Goal: Transaction & Acquisition: Purchase product/service

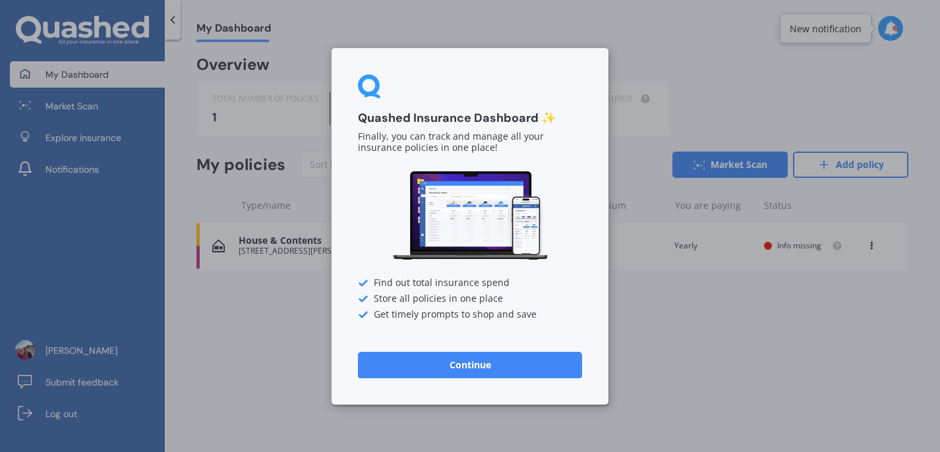
click at [487, 367] on button "Continue" at bounding box center [470, 364] width 224 height 26
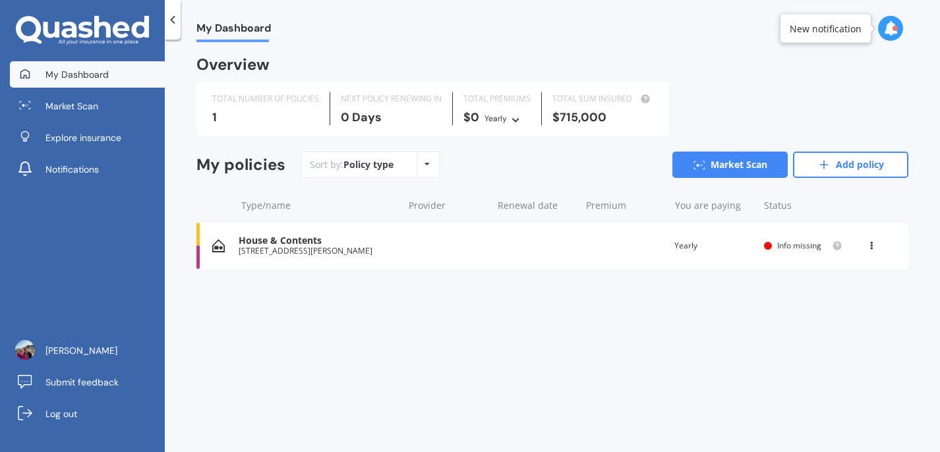
click at [422, 244] on div "House & Contents [STREET_ADDRESS][PERSON_NAME] Renewal date Premium You are pay…" at bounding box center [553, 246] width 712 height 46
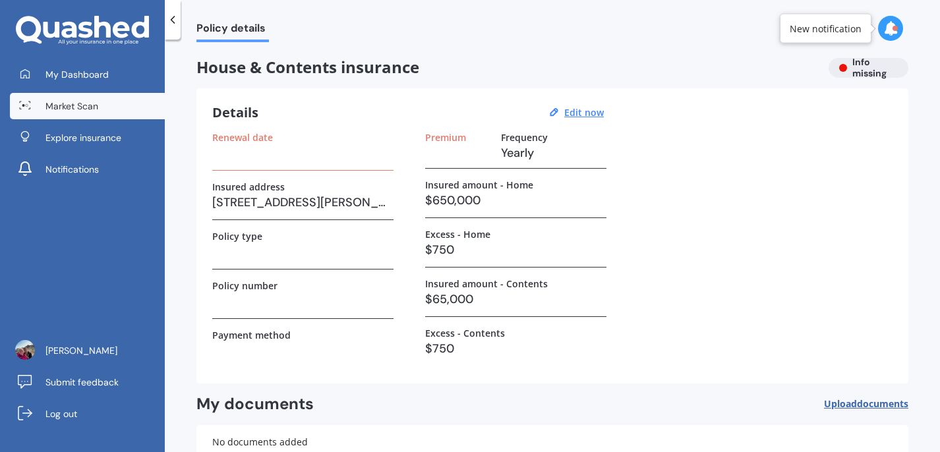
click at [121, 107] on link "Market Scan" at bounding box center [87, 106] width 155 height 26
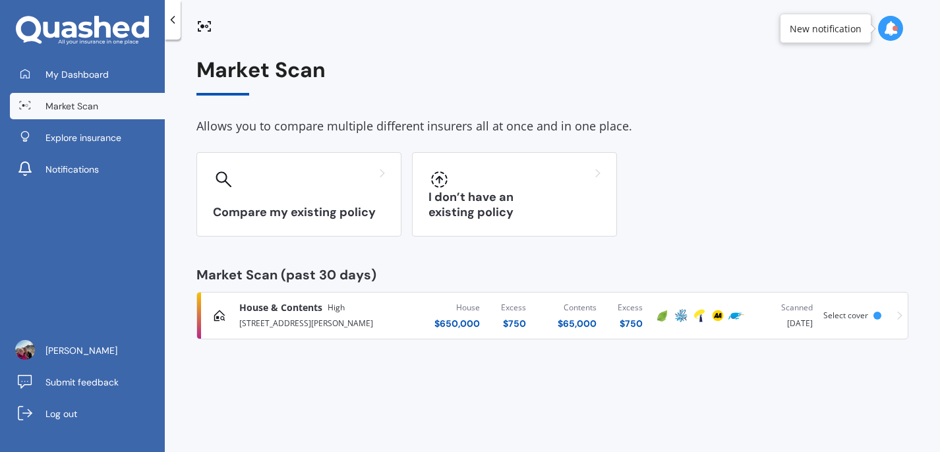
click at [859, 313] on span "Select cover" at bounding box center [846, 315] width 45 height 11
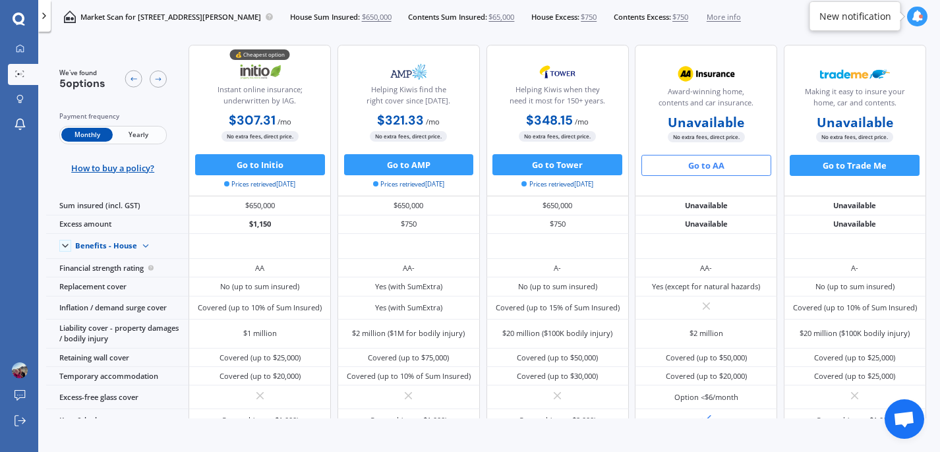
click at [704, 164] on button "Go to AA" at bounding box center [707, 165] width 130 height 21
